Goal: Communication & Community: Ask a question

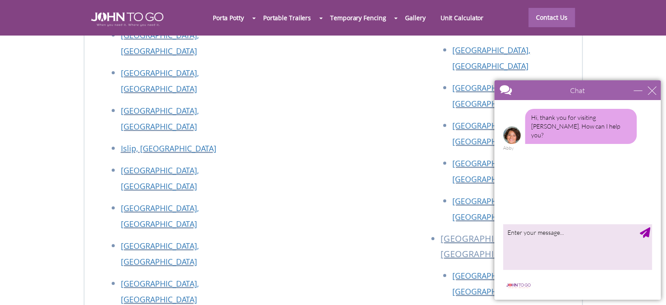
scroll to position [3866, 0]
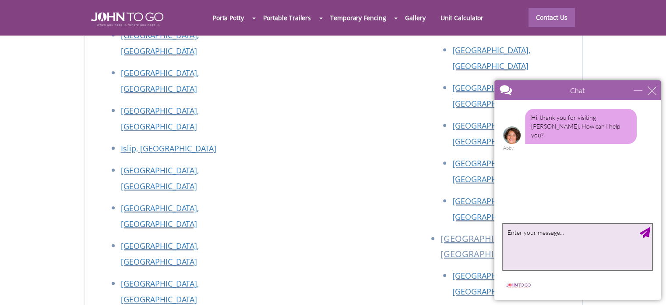
click at [552, 248] on textarea "type your message" at bounding box center [577, 246] width 149 height 46
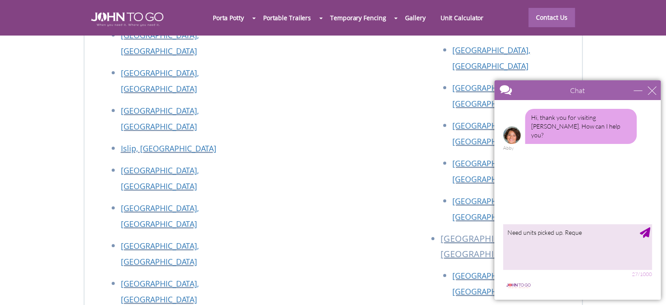
scroll to position [3865, 0]
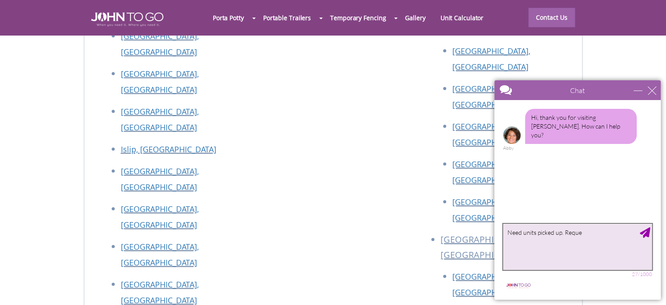
click at [616, 246] on textarea "Need units picked up. Reque" at bounding box center [577, 246] width 149 height 46
type textarea "Need units picked up. Request already put in once. We are moving offices and ne…"
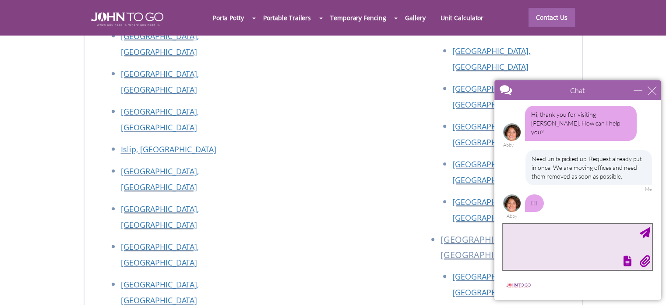
scroll to position [0, 0]
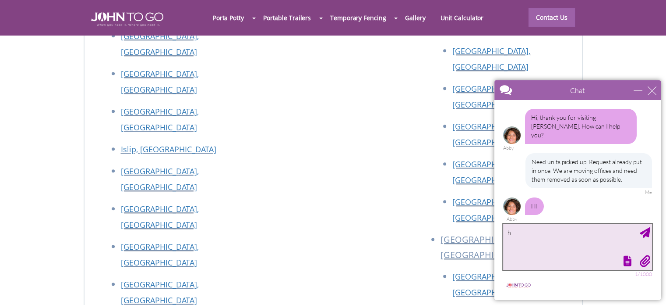
type textarea "hi"
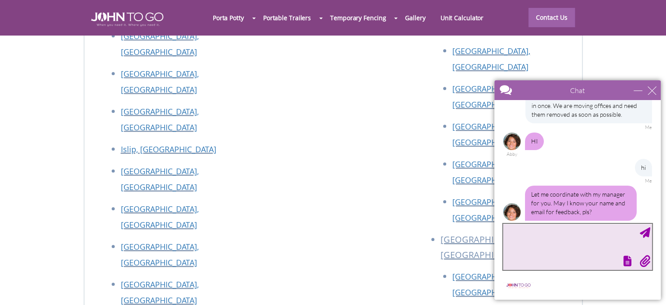
scroll to position [92, 0]
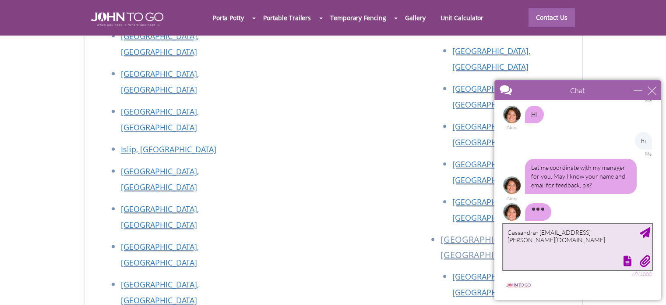
type textarea "Cassandra- [EMAIL_ADDRESS][PERSON_NAME][DOMAIN_NAME]"
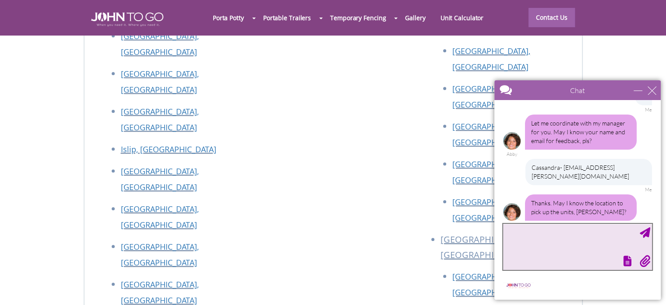
scroll to position [145, 0]
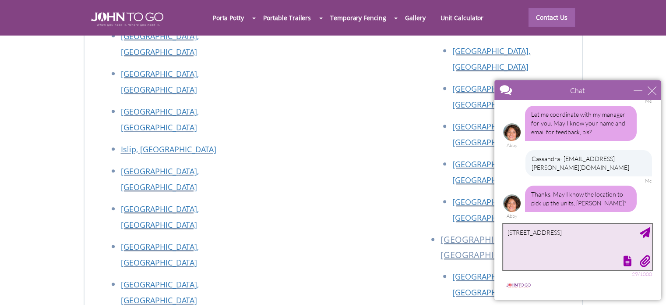
type textarea "[STREET_ADDRESS]"
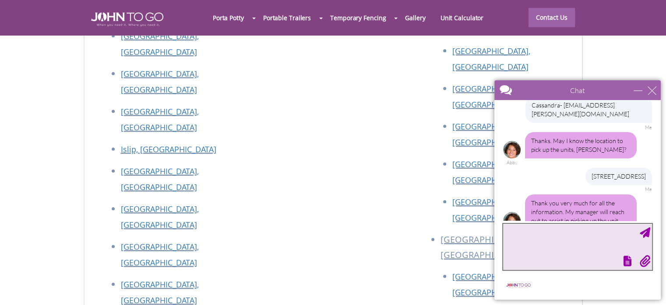
scroll to position [216, 0]
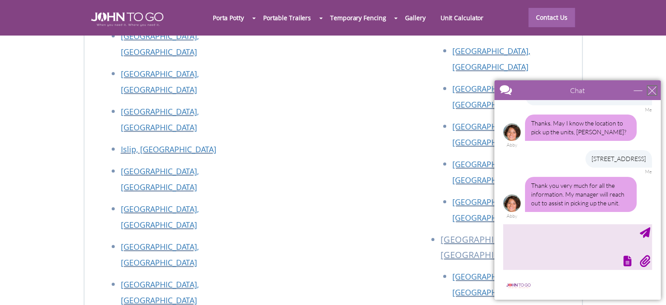
click at [651, 86] on div "close" at bounding box center [652, 90] width 9 height 9
type input "Continue Chat"
type input "End Chat"
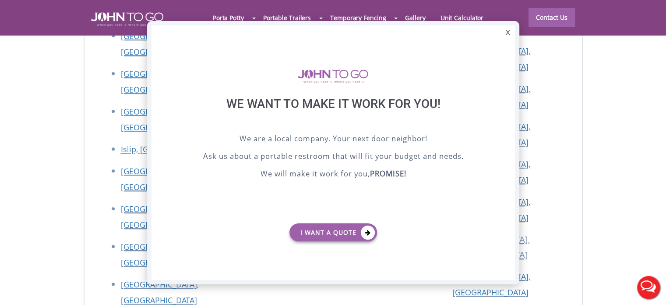
scroll to position [0, 0]
click at [501, 29] on div "X" at bounding box center [508, 32] width 14 height 15
